Goal: Information Seeking & Learning: Find specific fact

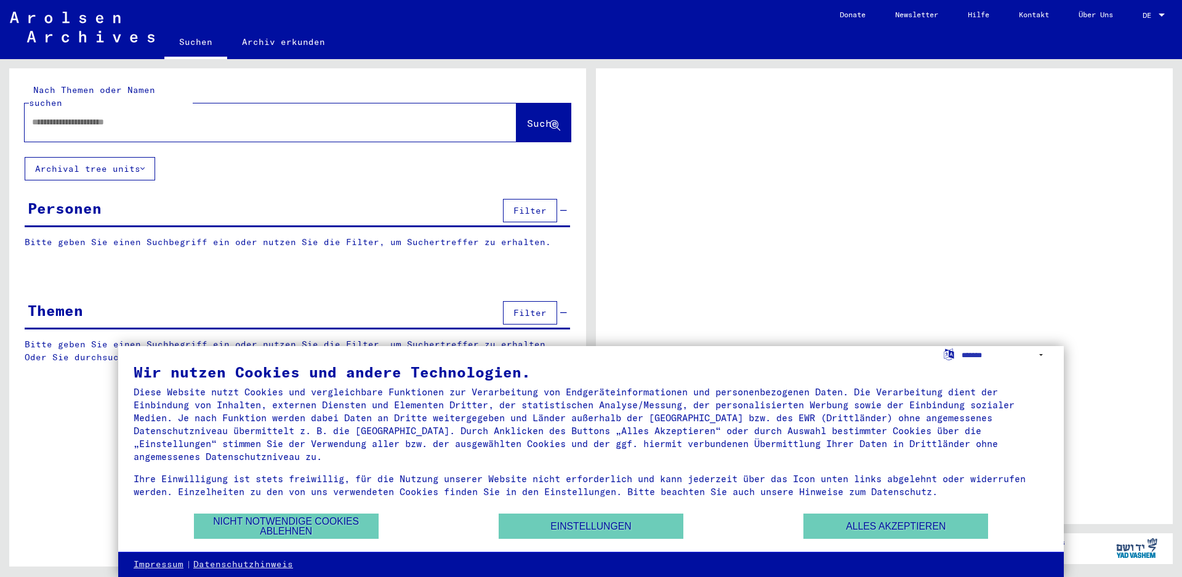
click at [132, 116] on input "text" at bounding box center [259, 122] width 455 height 13
type input "**********"
click at [527, 117] on span "Suche" at bounding box center [542, 123] width 31 height 12
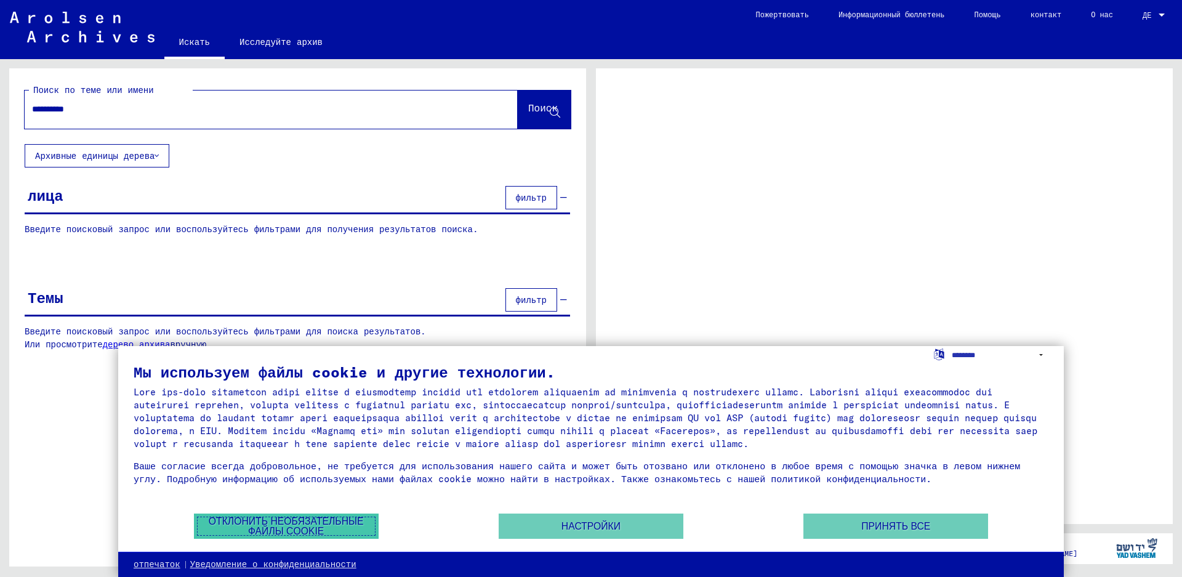
click at [351, 531] on font "Отклонить необязательные файлы cookie" at bounding box center [286, 526] width 156 height 20
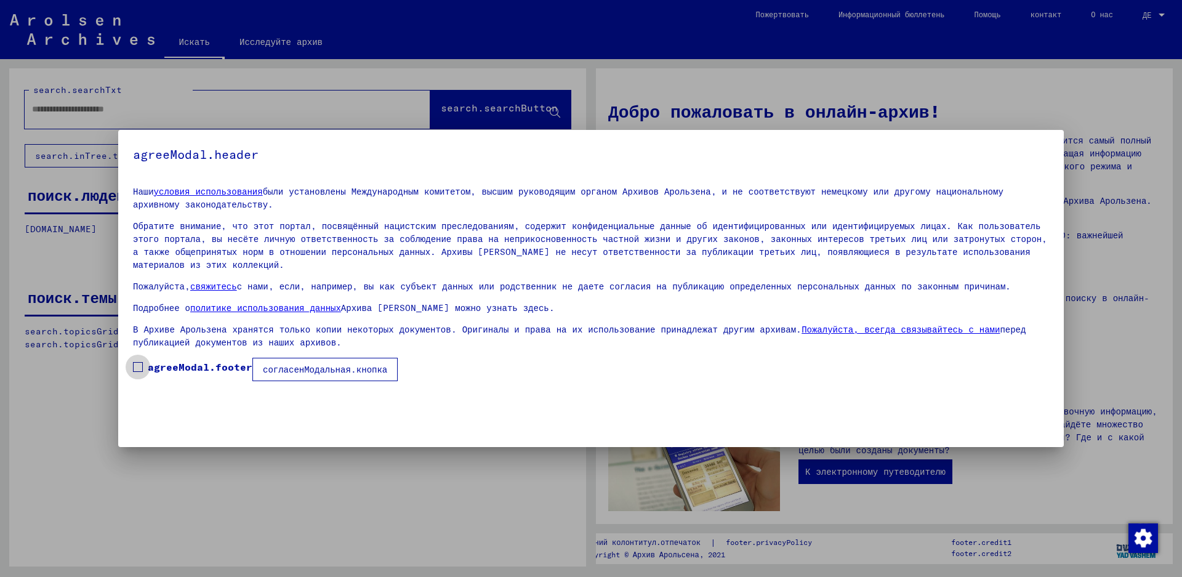
click at [140, 362] on span at bounding box center [138, 367] width 10 height 10
click at [296, 364] on font "согласенМодальная.кнопка" at bounding box center [325, 369] width 124 height 11
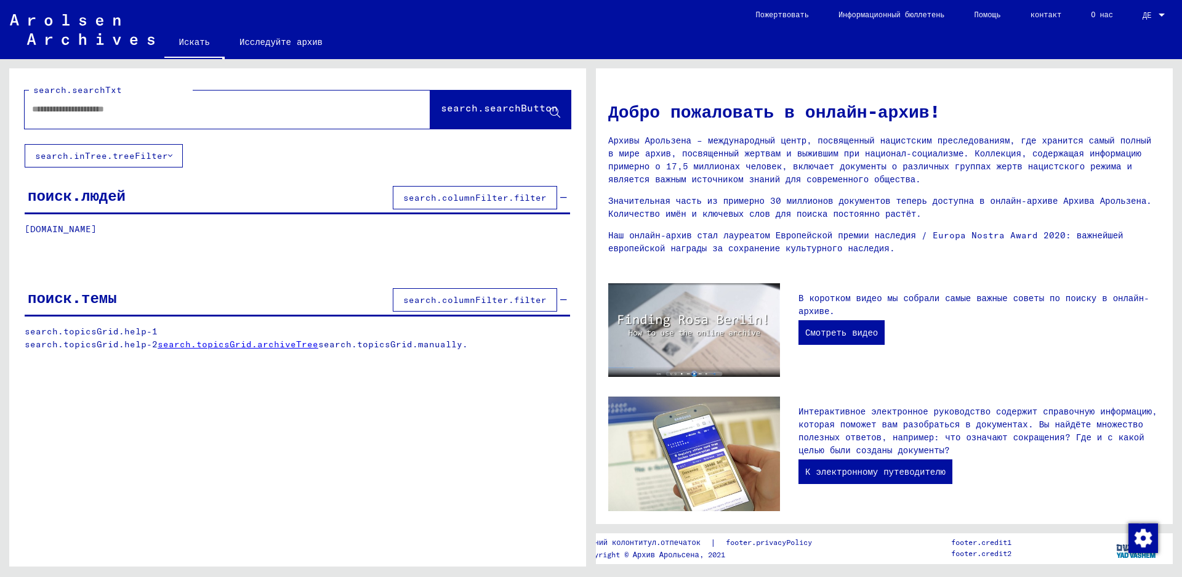
click at [170, 124] on div at bounding box center [228, 109] width 406 height 38
click at [111, 107] on input "text" at bounding box center [212, 109] width 361 height 13
type input "**********"
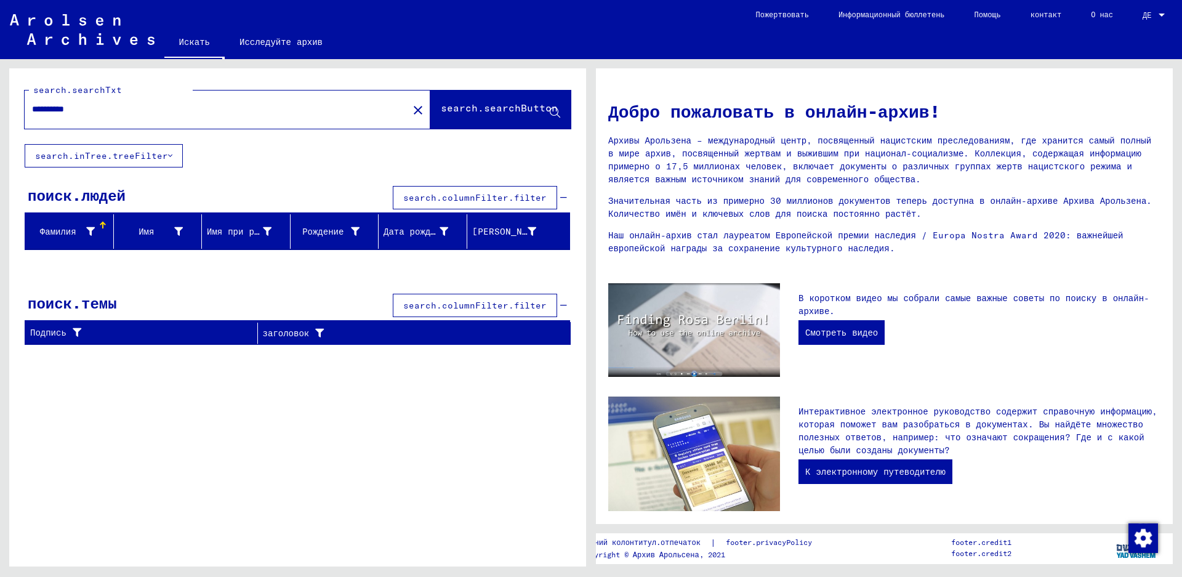
click at [47, 231] on font "Фамилия" at bounding box center [58, 231] width 36 height 11
click at [103, 223] on div at bounding box center [102, 225] width 1 height 6
click at [513, 190] on button "search.columnFilter.filter" at bounding box center [475, 197] width 164 height 23
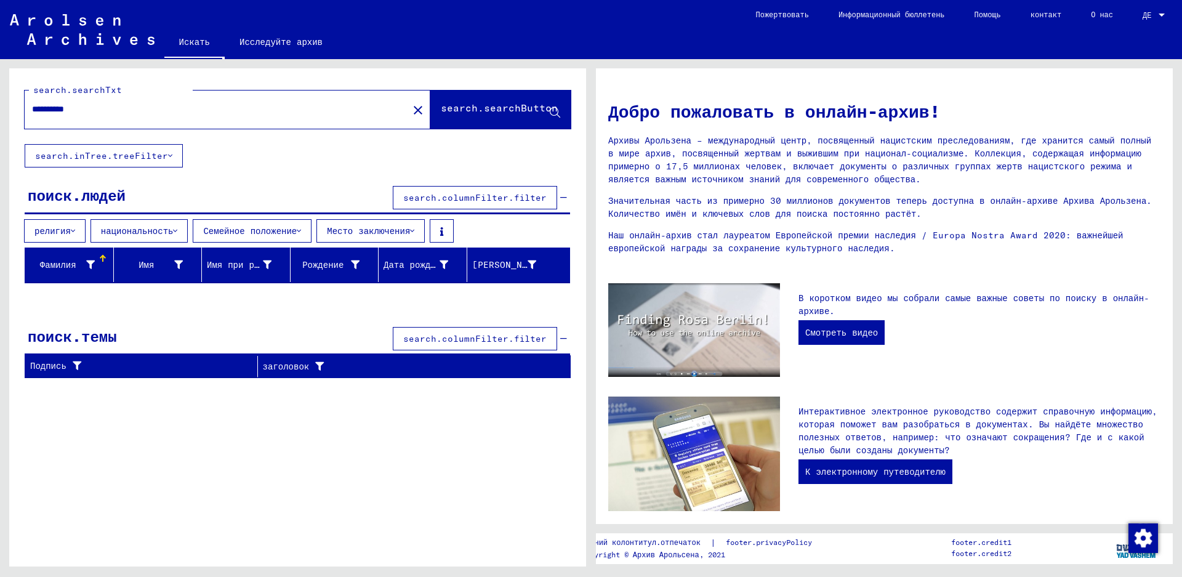
click at [152, 226] on font "национальность" at bounding box center [137, 230] width 73 height 11
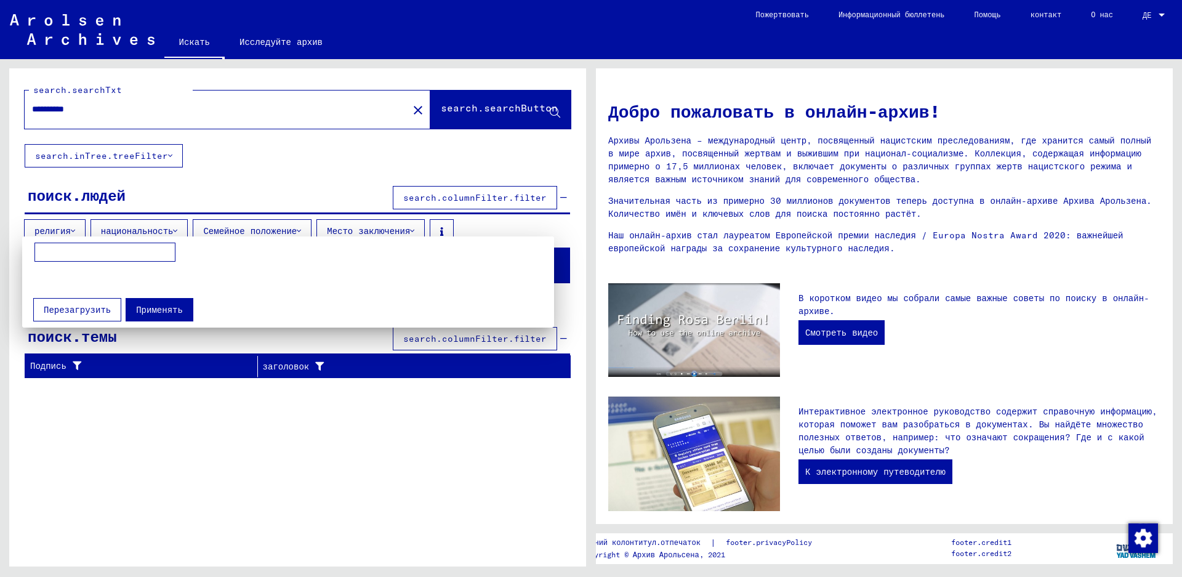
click at [152, 226] on div at bounding box center [591, 288] width 1182 height 577
